Goal: Transaction & Acquisition: Purchase product/service

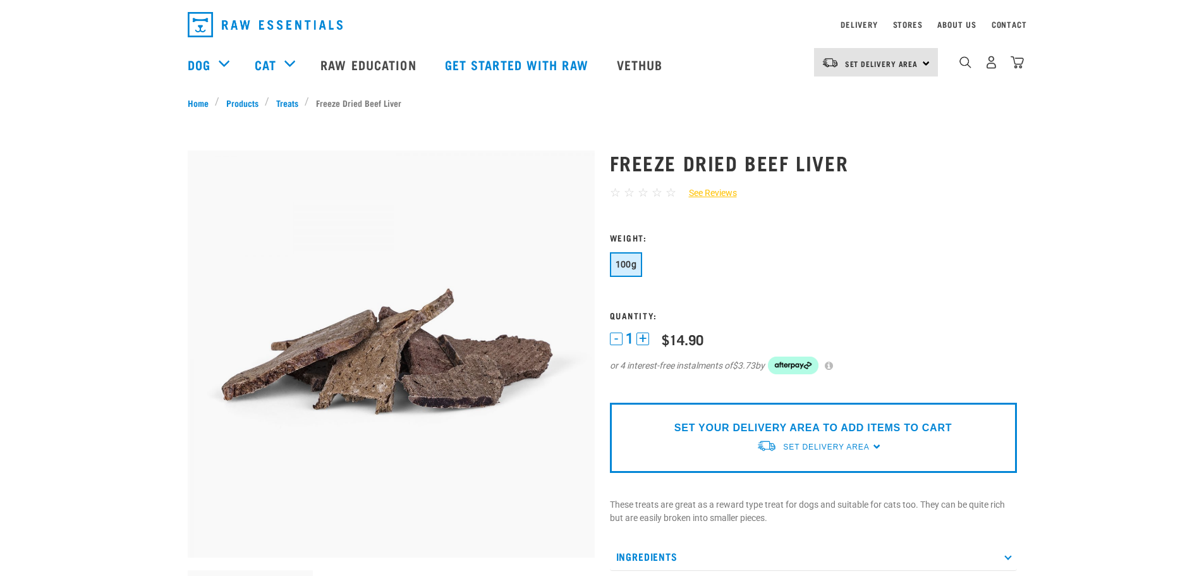
scroll to position [63, 0]
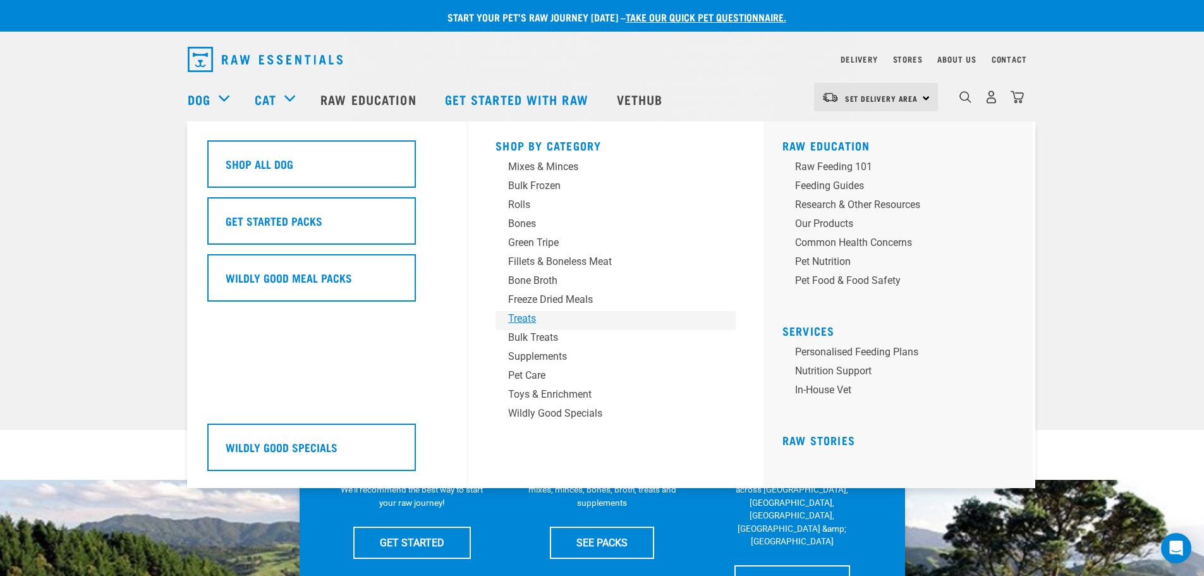
click at [542, 318] on div "Treats" at bounding box center [606, 318] width 197 height 15
